Goal: Task Accomplishment & Management: Use online tool/utility

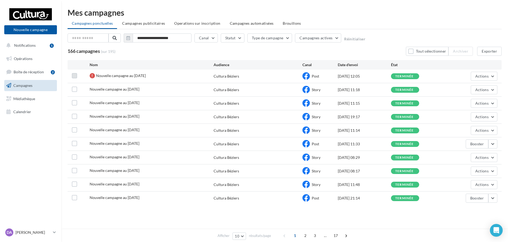
click at [75, 78] on label at bounding box center [74, 75] width 5 height 5
click at [485, 79] on button "Actions" at bounding box center [483, 76] width 27 height 9
click at [70, 78] on div "Nouvelle campagne au [DATE] Cultura Béziers Post [DATE] 12:05 terminée Actions …" at bounding box center [285, 76] width 434 height 13
click at [74, 77] on icon at bounding box center [75, 76] width 4 height 4
click at [92, 75] on div at bounding box center [92, 75] width 5 height 5
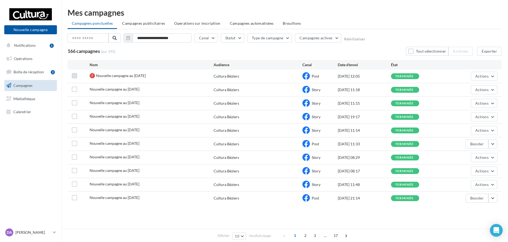
click at [92, 75] on div at bounding box center [92, 75] width 5 height 5
click at [123, 75] on span "Nouvelle campagne au [DATE]" at bounding box center [121, 75] width 50 height 5
click at [402, 78] on div "terminée" at bounding box center [405, 76] width 20 height 5
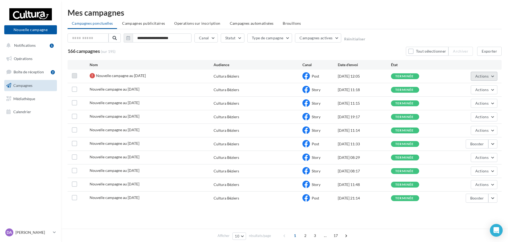
click at [478, 78] on span "Actions" at bounding box center [481, 76] width 13 height 5
click at [461, 104] on button "Renommer" at bounding box center [470, 103] width 53 height 14
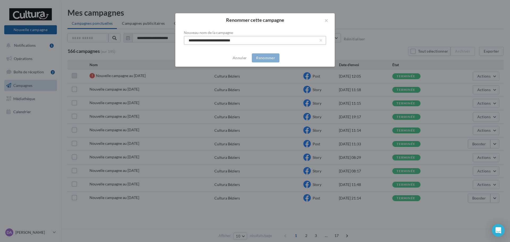
click at [317, 42] on input "**********" at bounding box center [255, 40] width 142 height 9
click at [261, 43] on input "text" at bounding box center [255, 40] width 142 height 9
type input "*******"
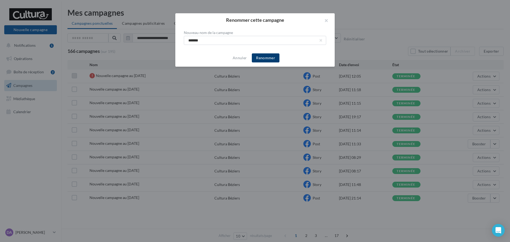
click at [273, 58] on button "Renommer" at bounding box center [266, 57] width 28 height 9
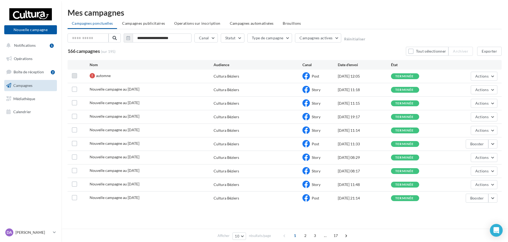
click at [229, 77] on div "Cultura Béziers" at bounding box center [226, 76] width 26 height 5
click at [304, 75] on icon at bounding box center [305, 75] width 7 height 7
click at [474, 72] on button "Actions" at bounding box center [483, 76] width 27 height 9
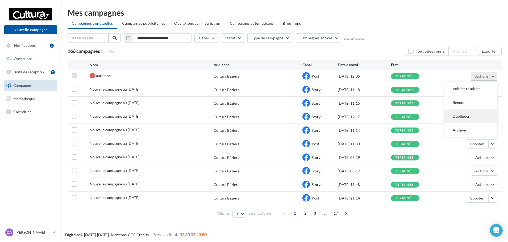
scroll to position [1, 0]
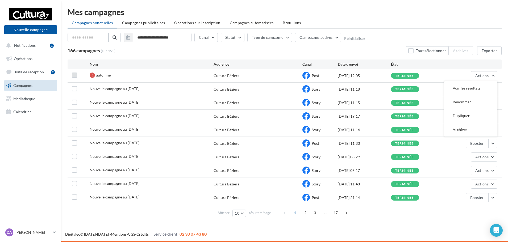
click at [390, 77] on div "[DATE] 12:05" at bounding box center [364, 75] width 53 height 5
drag, startPoint x: 390, startPoint y: 77, endPoint x: 326, endPoint y: 78, distance: 64.1
click at [389, 77] on div "[DATE] 12:05" at bounding box center [364, 75] width 53 height 5
click at [308, 78] on icon at bounding box center [305, 75] width 7 height 7
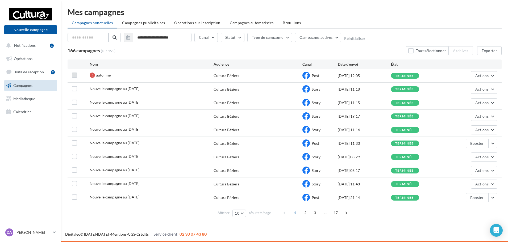
click at [209, 77] on div "automne" at bounding box center [152, 76] width 124 height 7
click at [74, 77] on label at bounding box center [74, 75] width 5 height 5
click at [209, 40] on button "Canal" at bounding box center [205, 37] width 23 height 9
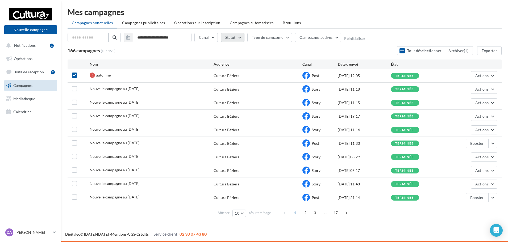
click at [236, 35] on button "Statut" at bounding box center [233, 37] width 24 height 9
click at [476, 77] on span "Actions" at bounding box center [481, 75] width 13 height 5
click at [472, 93] on button "Voir les résultats" at bounding box center [470, 88] width 53 height 14
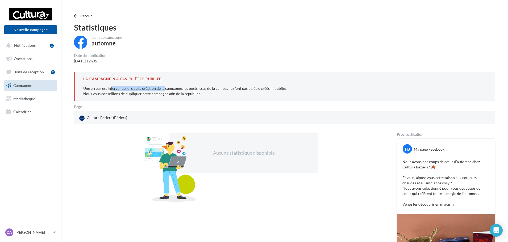
drag, startPoint x: 106, startPoint y: 90, endPoint x: 171, endPoint y: 92, distance: 65.1
click at [161, 90] on p "Une erreur est intervenue lors de la création de la campagne, les posts issus d…" at bounding box center [284, 91] width 403 height 11
drag, startPoint x: 171, startPoint y: 92, endPoint x: 168, endPoint y: 91, distance: 2.7
click at [171, 92] on p "Une erreur est intervenue lors de la création de la campagne, les posts issus d…" at bounding box center [284, 91] width 403 height 11
drag, startPoint x: 190, startPoint y: 90, endPoint x: 204, endPoint y: 90, distance: 13.6
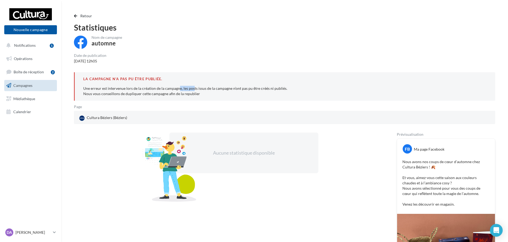
click at [197, 90] on p "Une erreur est intervenue lors de la création de la campagne, les posts issus d…" at bounding box center [284, 91] width 403 height 11
click at [204, 90] on p "Une erreur est intervenue lors de la création de la campagne, les posts issus d…" at bounding box center [284, 91] width 403 height 11
drag, startPoint x: 221, startPoint y: 91, endPoint x: 230, endPoint y: 91, distance: 8.5
click at [230, 91] on p "Une erreur est intervenue lors de la création de la campagne, les posts issus d…" at bounding box center [284, 91] width 403 height 11
click at [239, 91] on p "Une erreur est intervenue lors de la création de la campagne, les posts issus d…" at bounding box center [284, 91] width 403 height 11
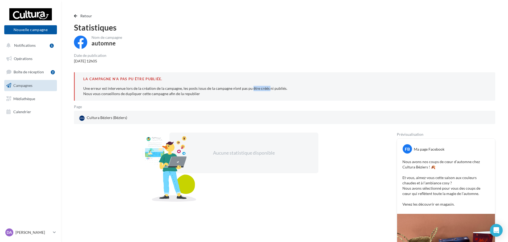
drag, startPoint x: 247, startPoint y: 87, endPoint x: 262, endPoint y: 90, distance: 15.1
click at [262, 90] on p "Une erreur est intervenue lors de la création de la campagne, les posts issus d…" at bounding box center [284, 91] width 403 height 11
click at [263, 90] on p "Une erreur est intervenue lors de la création de la campagne, les posts issus d…" at bounding box center [284, 91] width 403 height 11
drag, startPoint x: 131, startPoint y: 93, endPoint x: 187, endPoint y: 94, distance: 55.8
click at [183, 94] on p "Une erreur est intervenue lors de la création de la campagne, les posts issus d…" at bounding box center [284, 91] width 403 height 11
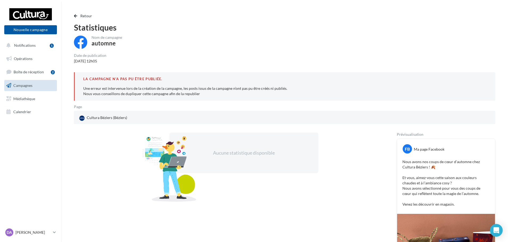
click at [187, 94] on p "Une erreur est intervenue lors de la création de la campagne, les posts issus d…" at bounding box center [284, 91] width 403 height 11
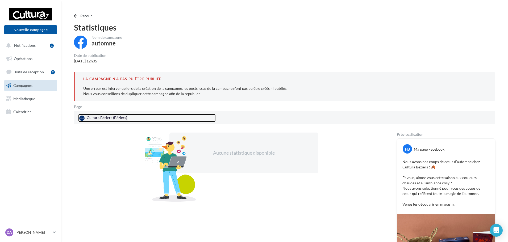
click at [117, 116] on div "Cultura Béziers (Béziers)" at bounding box center [103, 118] width 50 height 8
click at [104, 118] on div "Cultura Béziers (Béziers)" at bounding box center [103, 118] width 50 height 8
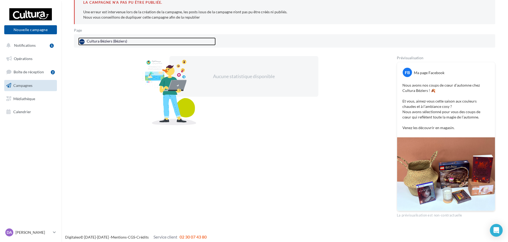
scroll to position [79, 0]
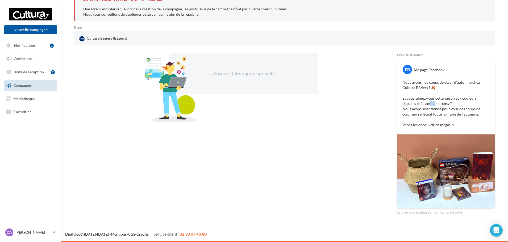
drag, startPoint x: 439, startPoint y: 106, endPoint x: 449, endPoint y: 111, distance: 11.3
click at [445, 110] on p "Nous avons nos coups de cœur d’automne chez Cultura Béziers ! 🍂 Et vous, aimez-…" at bounding box center [445, 104] width 87 height 48
click at [449, 111] on p "Nous avons nos coups de cœur d’automne chez Cultura Béziers ! 🍂 Et vous, aimez-…" at bounding box center [445, 104] width 87 height 48
click at [417, 158] on img at bounding box center [446, 170] width 98 height 73
drag, startPoint x: 405, startPoint y: 97, endPoint x: 440, endPoint y: 97, distance: 34.8
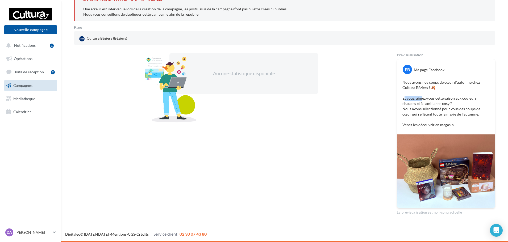
click at [439, 97] on p "Nous avons nos coups de cœur d’automne chez Cultura Béziers ! 🍂 Et vous, aimez-…" at bounding box center [445, 104] width 87 height 48
click at [440, 97] on p "Nous avons nos coups de cœur d’automne chez Cultura Béziers ! 🍂 Et vous, aimez-…" at bounding box center [445, 104] width 87 height 48
click at [440, 98] on p "Nous avons nos coups de cœur d’automne chez Cultura Béziers ! 🍂 Et vous, aimez-…" at bounding box center [445, 104] width 87 height 48
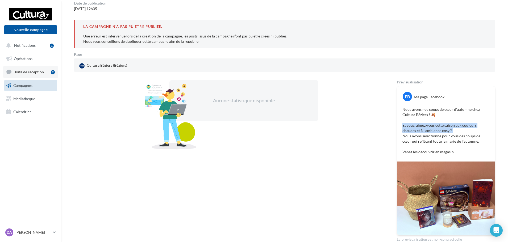
scroll to position [26, 0]
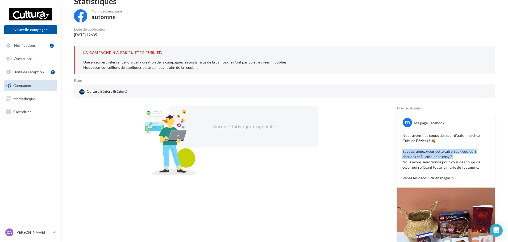
click at [30, 87] on span "Campagnes" at bounding box center [22, 85] width 19 height 5
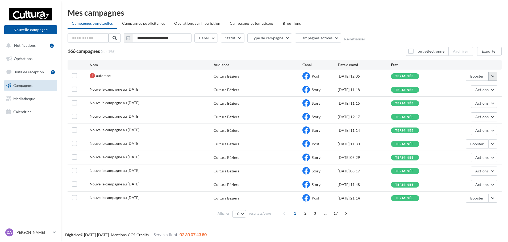
click at [495, 77] on button "button" at bounding box center [492, 76] width 9 height 9
click at [464, 131] on button "Dupliquer" at bounding box center [470, 130] width 53 height 14
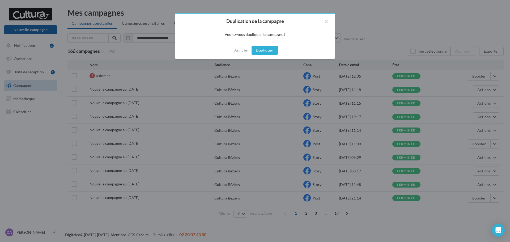
click at [258, 50] on button "Dupliquer" at bounding box center [265, 50] width 26 height 9
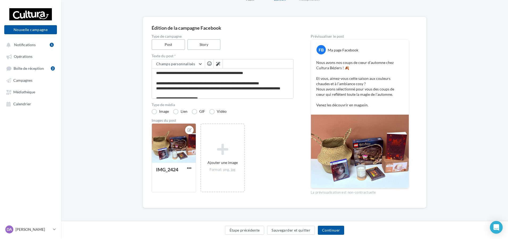
scroll to position [28, 0]
click at [336, 229] on button "Continuer" at bounding box center [331, 230] width 26 height 9
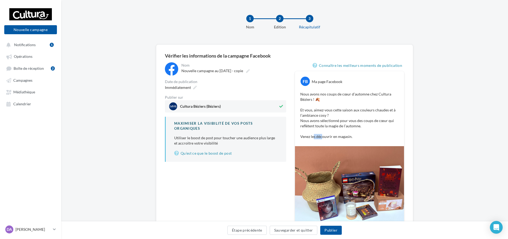
drag, startPoint x: 313, startPoint y: 135, endPoint x: 333, endPoint y: 135, distance: 19.9
click at [332, 135] on p "Nous avons nos coups de cœur d’automne chez Cultura Béziers ! 🍂 Et vous, aimez-…" at bounding box center [349, 116] width 98 height 48
click at [331, 229] on button "Publier" at bounding box center [330, 230] width 21 height 9
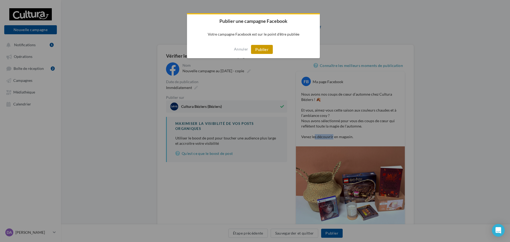
click at [266, 51] on button "Publier" at bounding box center [262, 49] width 22 height 9
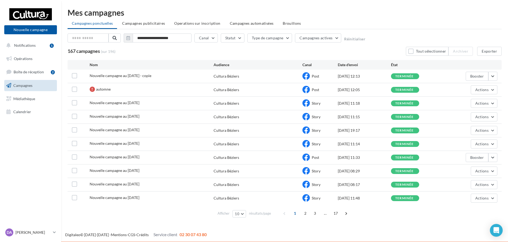
click at [232, 76] on div "Cultura Béziers" at bounding box center [226, 76] width 26 height 5
click at [100, 90] on span "automne" at bounding box center [103, 89] width 15 height 5
click at [138, 87] on div "automne" at bounding box center [152, 90] width 124 height 7
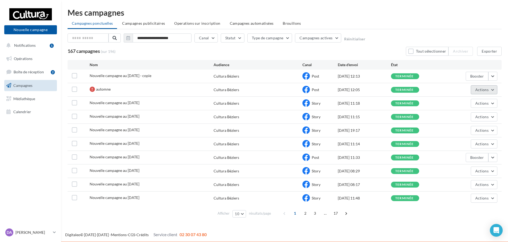
click at [493, 92] on button "Actions" at bounding box center [483, 89] width 27 height 9
click at [457, 143] on button "Archiver" at bounding box center [470, 144] width 53 height 14
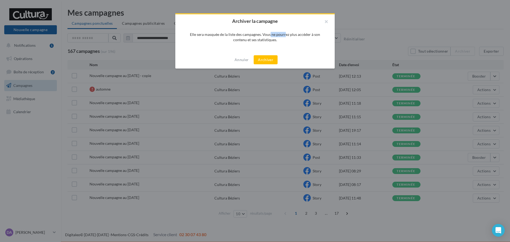
drag, startPoint x: 254, startPoint y: 35, endPoint x: 272, endPoint y: 35, distance: 17.8
click at [270, 35] on div "Elle sera masquée de la liste des campagnes. Vous ne pourrez plus accéder à son…" at bounding box center [255, 37] width 142 height 11
click at [272, 35] on div "Elle sera masquée de la liste des campagnes. Vous ne pourrez plus accéder à son…" at bounding box center [255, 37] width 142 height 11
click at [270, 60] on button "Archiver" at bounding box center [266, 59] width 24 height 9
